Goal: Find specific page/section: Find specific page/section

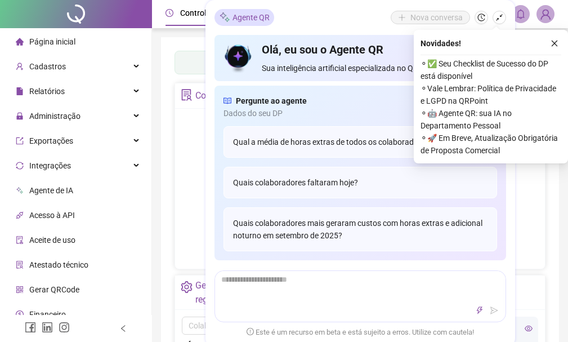
click at [555, 43] on icon "close" at bounding box center [555, 44] width 6 height 6
click at [554, 45] on div "Painel de controle Contabilidade Convites enviados Não há dados Não há dados No…" at bounding box center [360, 276] width 398 height 479
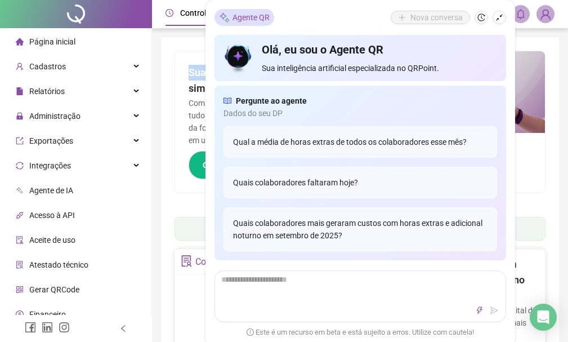
click at [498, 17] on icon "shrink" at bounding box center [500, 18] width 8 height 8
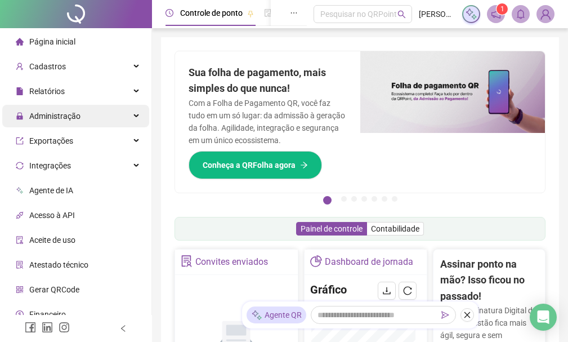
click at [63, 119] on span "Administração" at bounding box center [54, 115] width 51 height 9
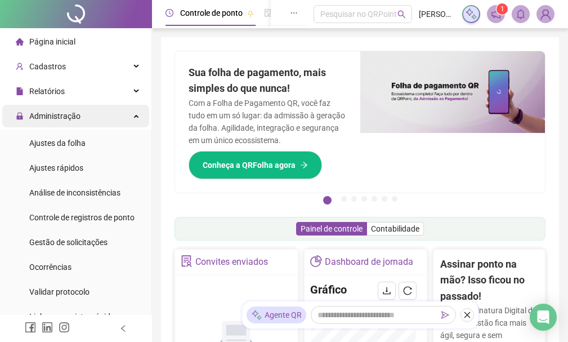
click at [62, 118] on span "Administração" at bounding box center [54, 115] width 51 height 9
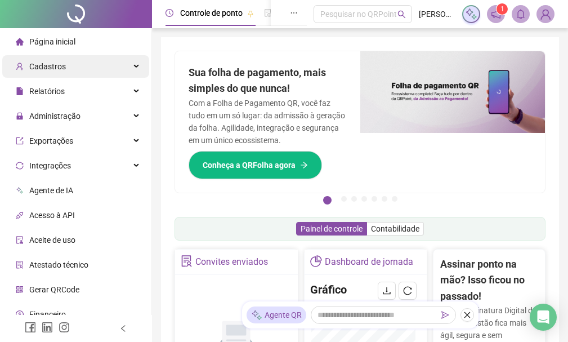
click at [52, 58] on span "Cadastros" at bounding box center [41, 66] width 50 height 23
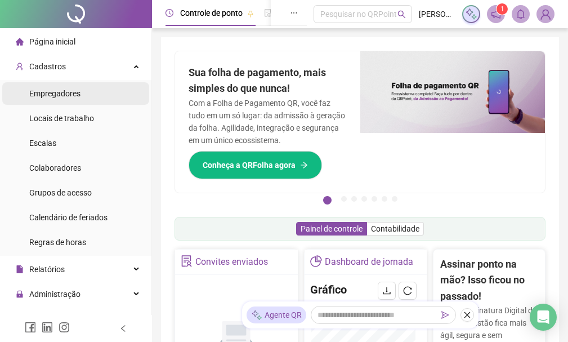
click at [57, 92] on span "Empregadores" at bounding box center [54, 93] width 51 height 9
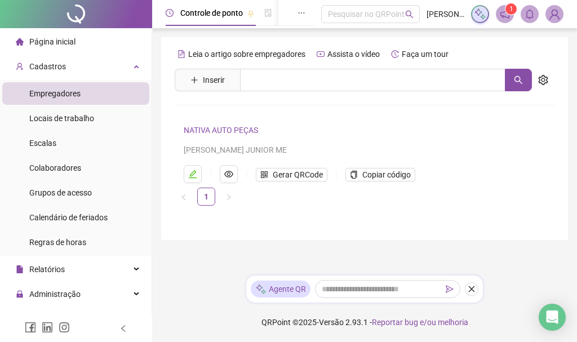
click at [204, 129] on link "NATIVA AUTO PEÇAS" at bounding box center [221, 130] width 74 height 9
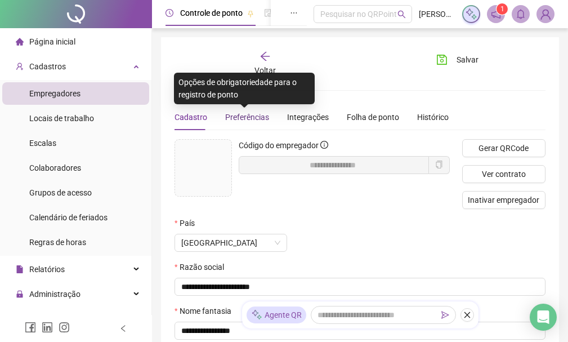
click at [259, 118] on span "Preferências" at bounding box center [247, 117] width 44 height 9
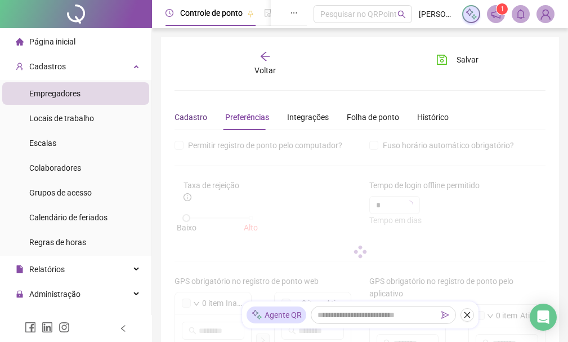
click at [198, 116] on div "Cadastro" at bounding box center [191, 117] width 33 height 12
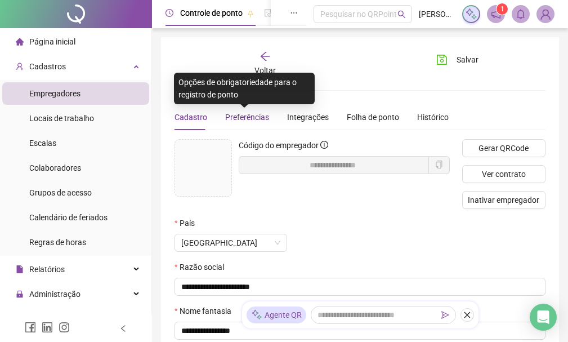
click at [240, 118] on span "Preferências" at bounding box center [247, 117] width 44 height 9
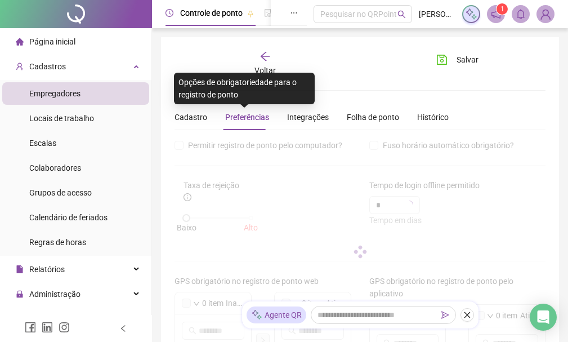
click at [240, 118] on span "Preferências" at bounding box center [247, 117] width 44 height 9
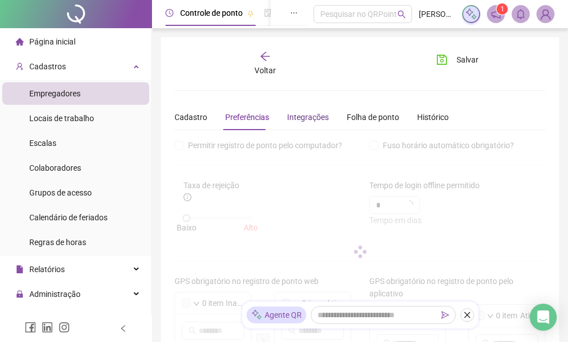
click at [301, 122] on div "Integrações" at bounding box center [308, 117] width 42 height 12
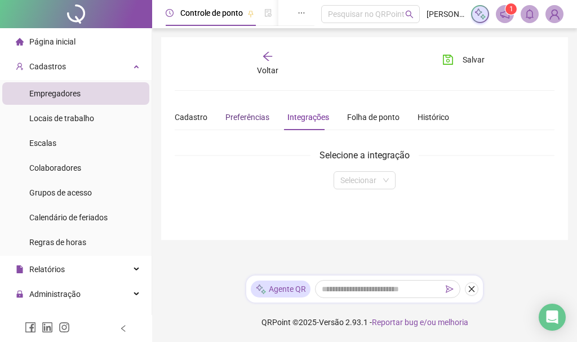
click at [260, 121] on span "Preferências" at bounding box center [247, 117] width 44 height 9
